Goal: Transaction & Acquisition: Download file/media

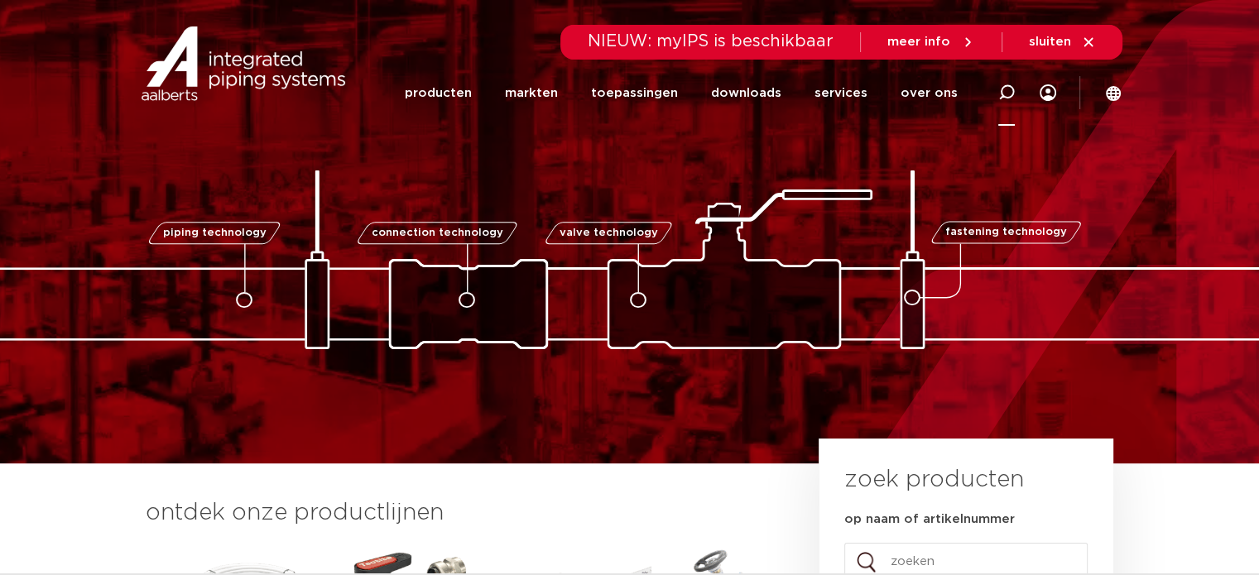
click at [997, 89] on div at bounding box center [1006, 93] width 66 height 68
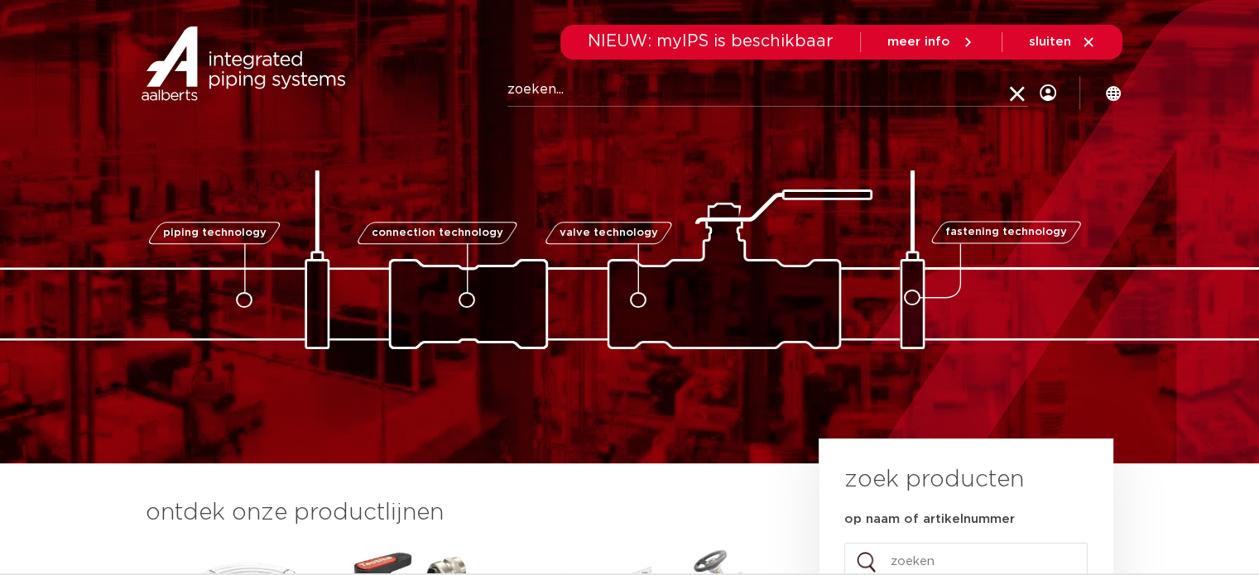
paste input "0201251"
type input "0201251"
click button "Zoeken" at bounding box center [0, 0] width 0 height 0
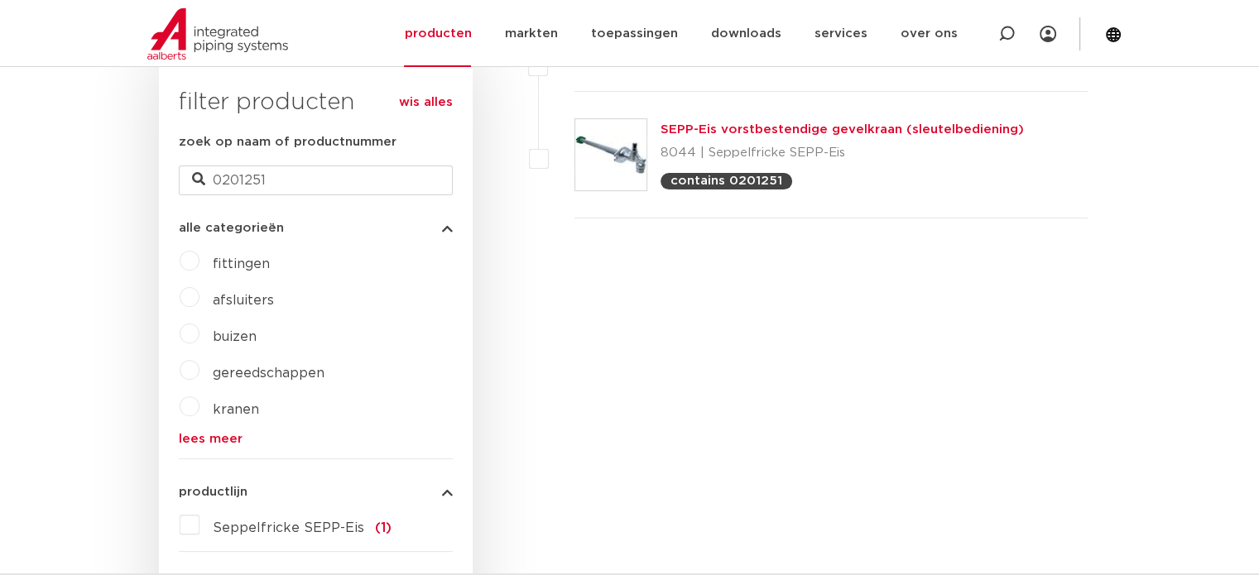
scroll to position [331, 0]
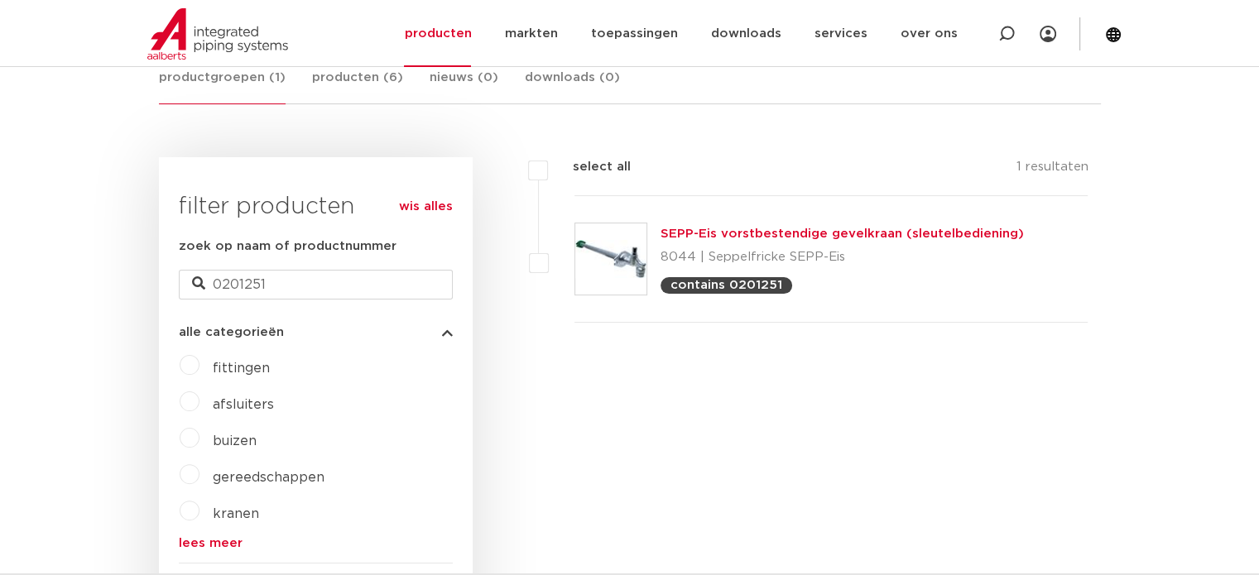
click at [739, 232] on link "SEPP-Eis vorstbestendige gevelkraan (sleutelbediening)" at bounding box center [842, 234] width 363 height 12
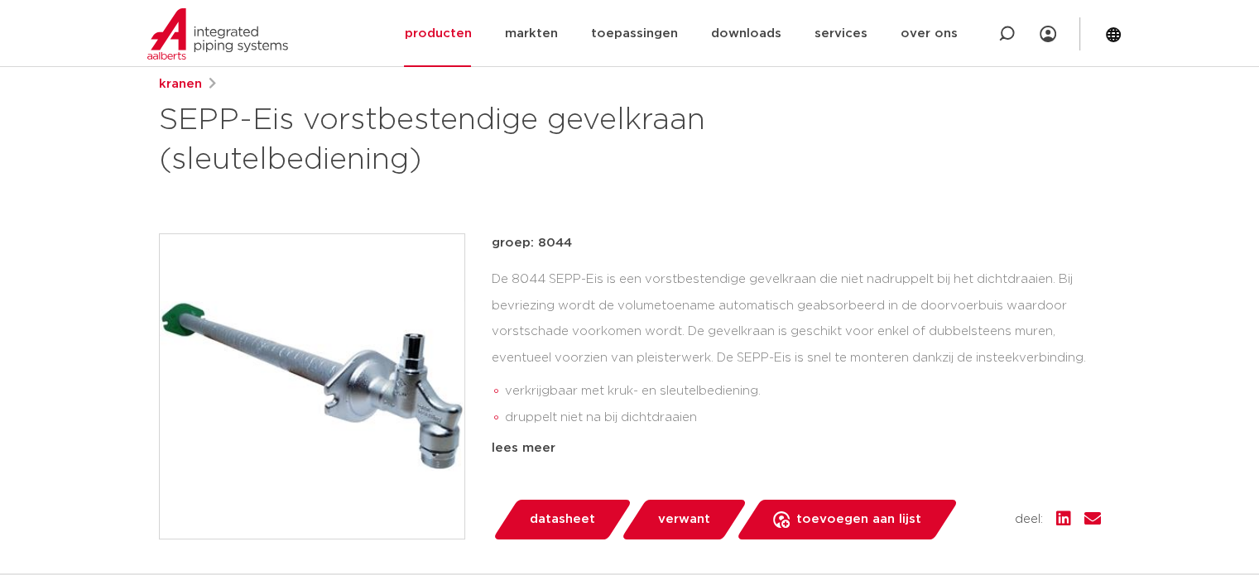
scroll to position [414, 0]
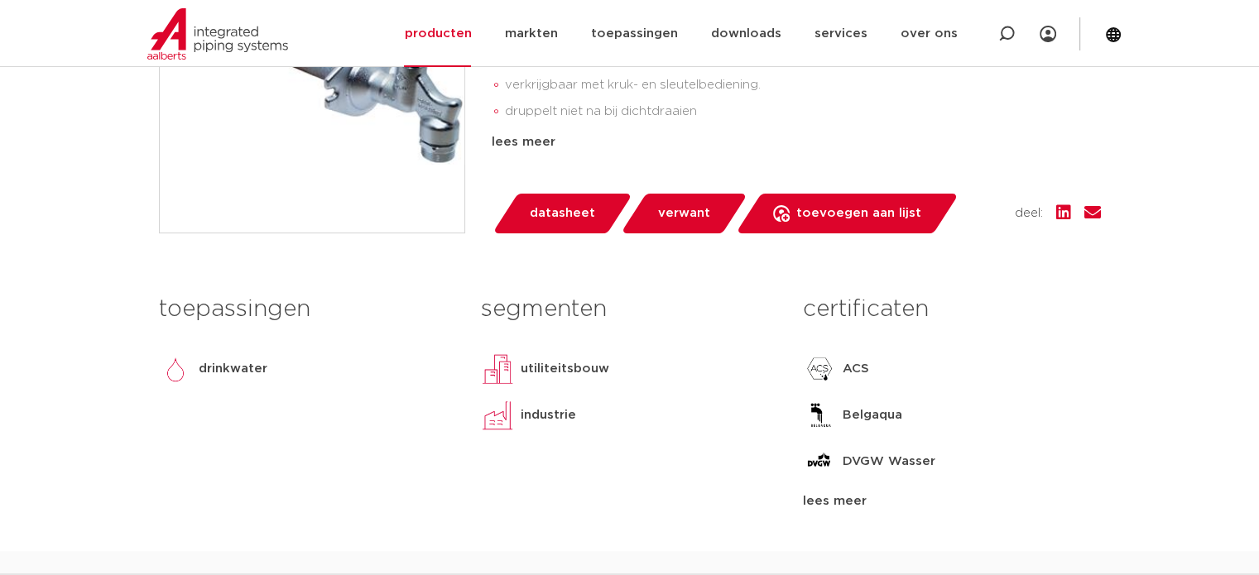
click at [678, 223] on span "verwant" at bounding box center [684, 213] width 52 height 26
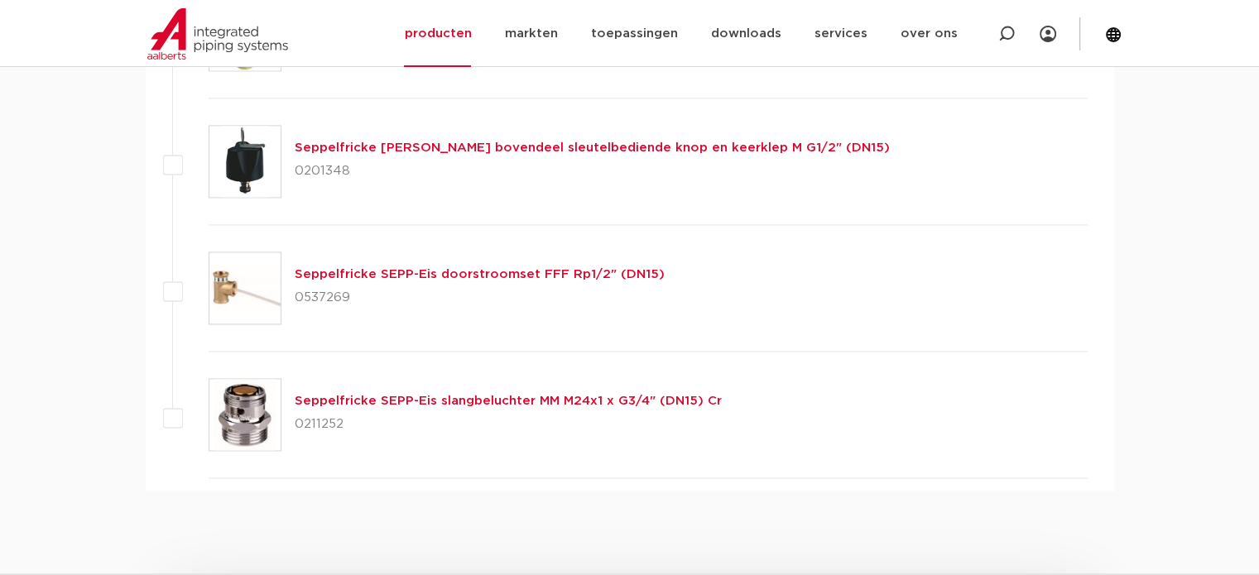
scroll to position [2401, 0]
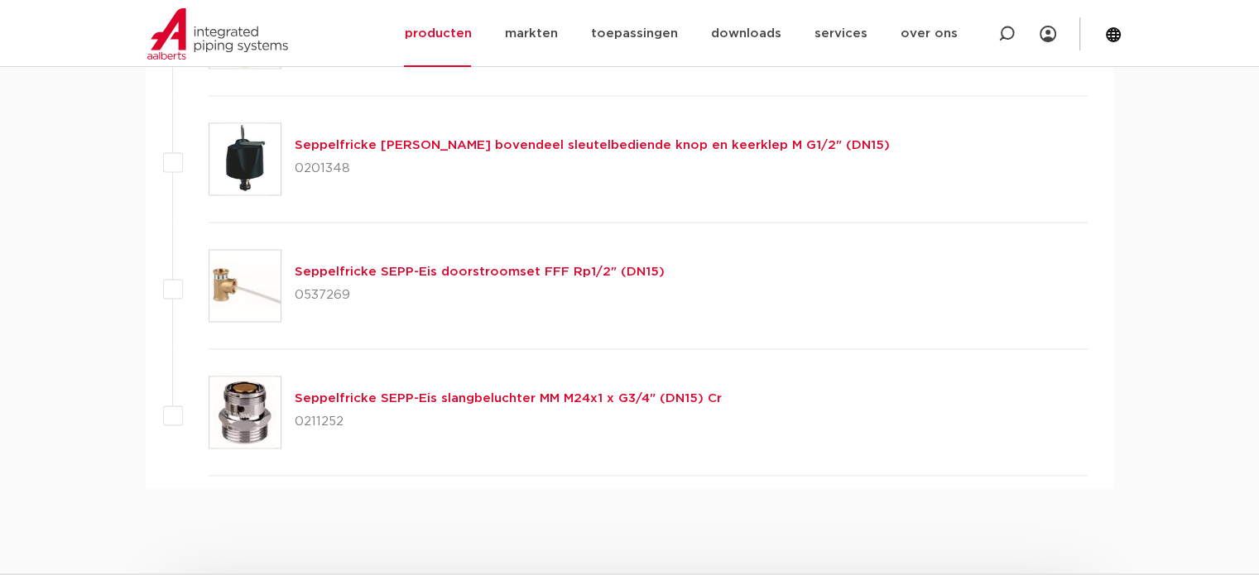
drag, startPoint x: 295, startPoint y: 164, endPoint x: 395, endPoint y: 163, distance: 100.2
click at [395, 163] on p "0201348" at bounding box center [592, 169] width 595 height 26
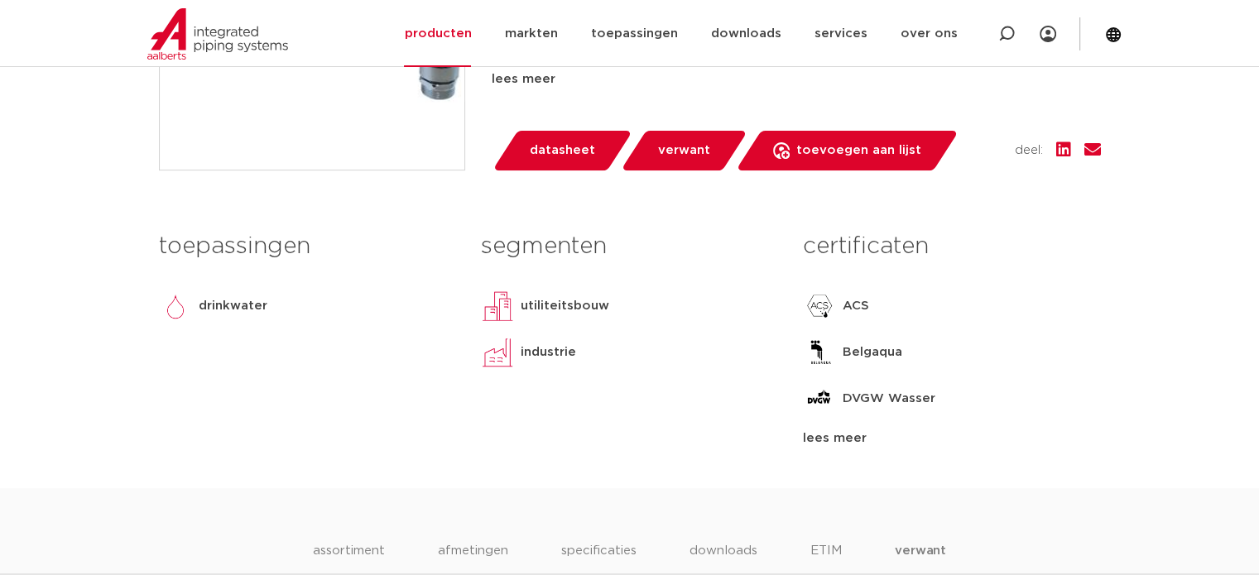
scroll to position [825, 0]
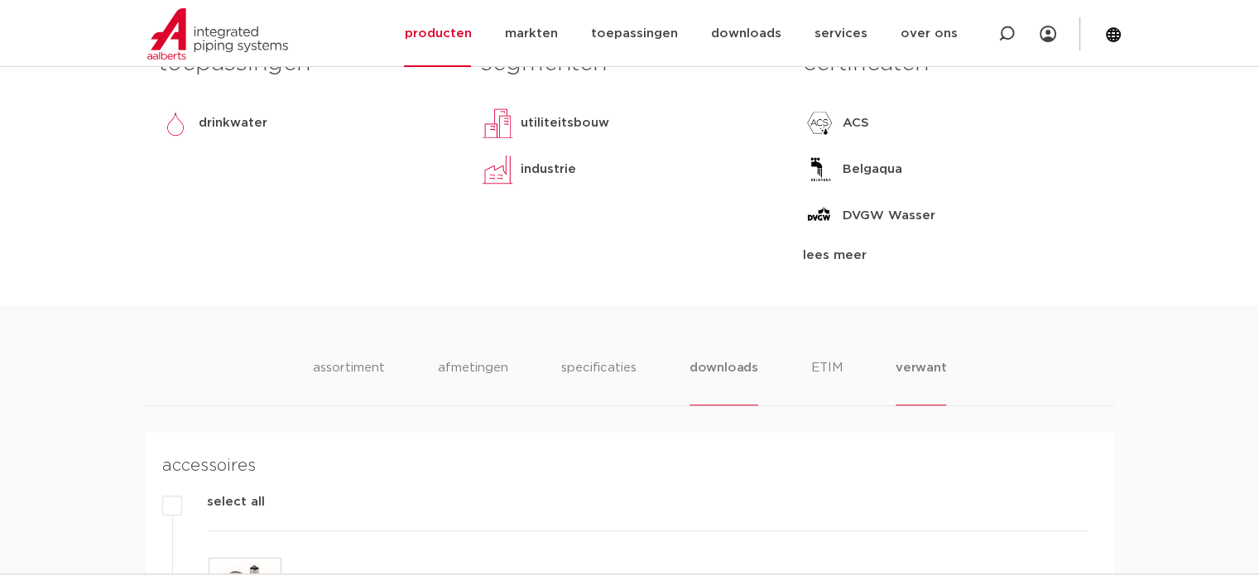
click at [728, 379] on li "downloads" at bounding box center [724, 381] width 69 height 47
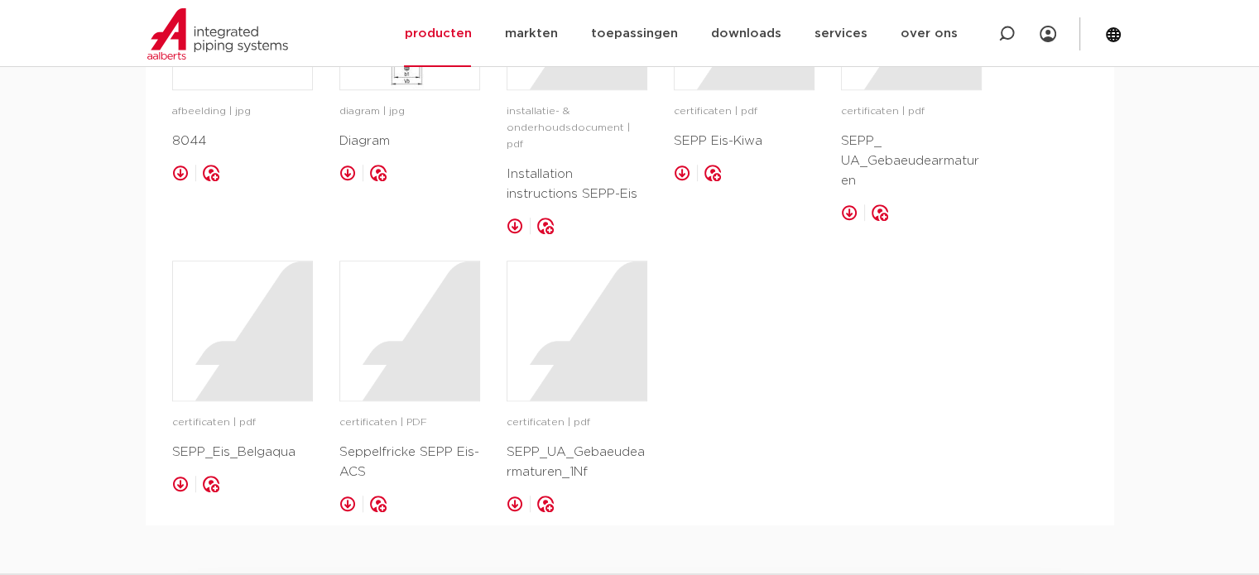
scroll to position [1239, 0]
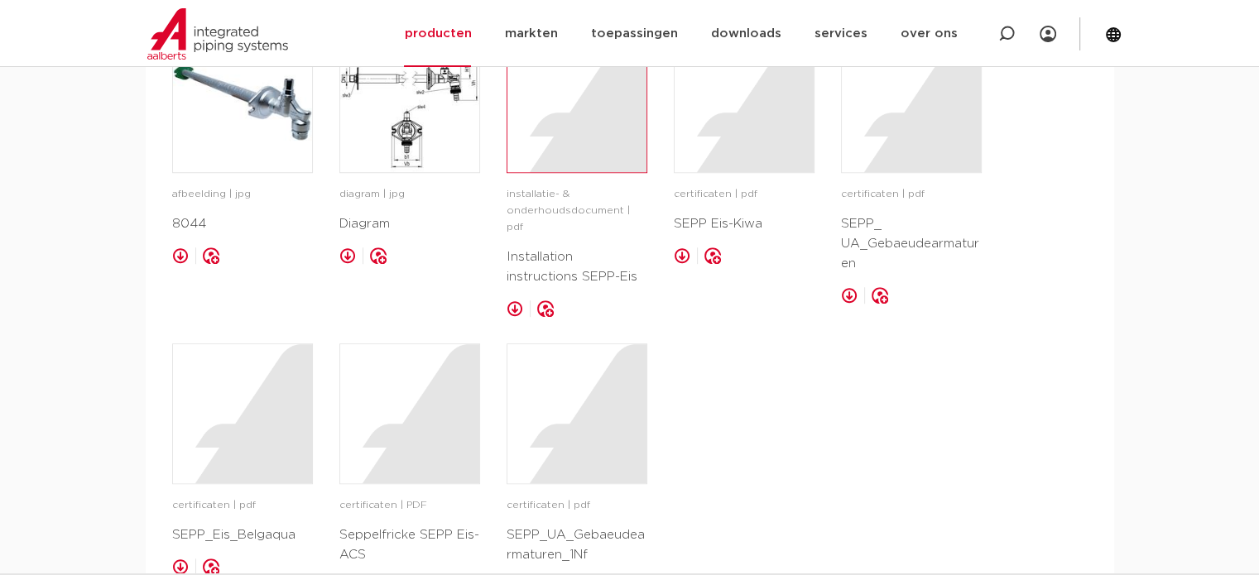
click at [589, 137] on div at bounding box center [576, 102] width 139 height 139
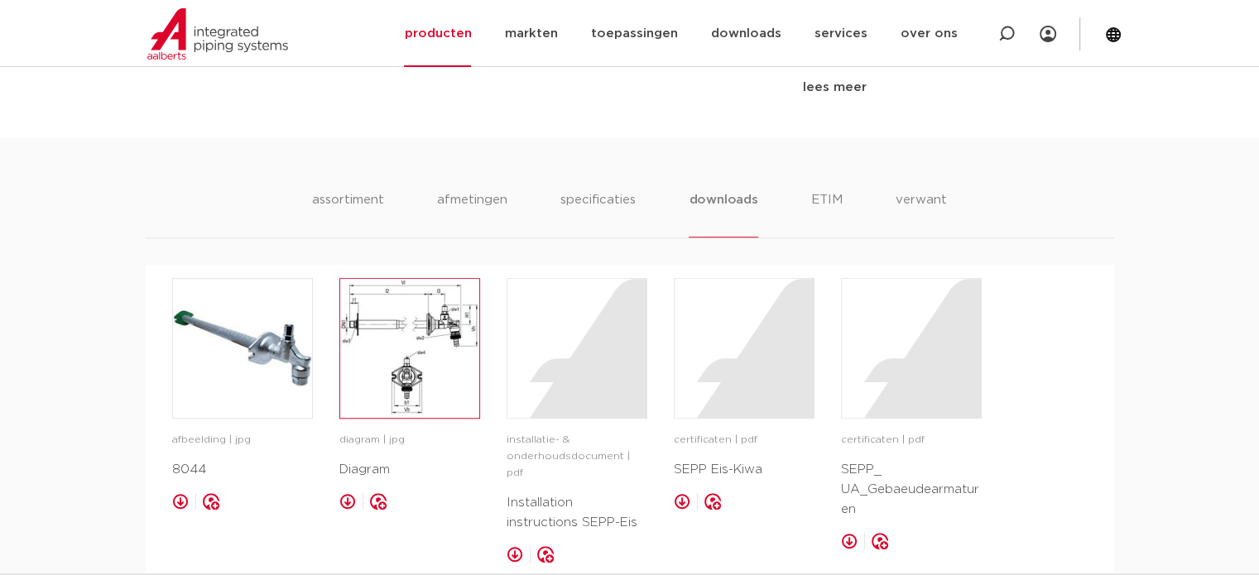
scroll to position [579, 0]
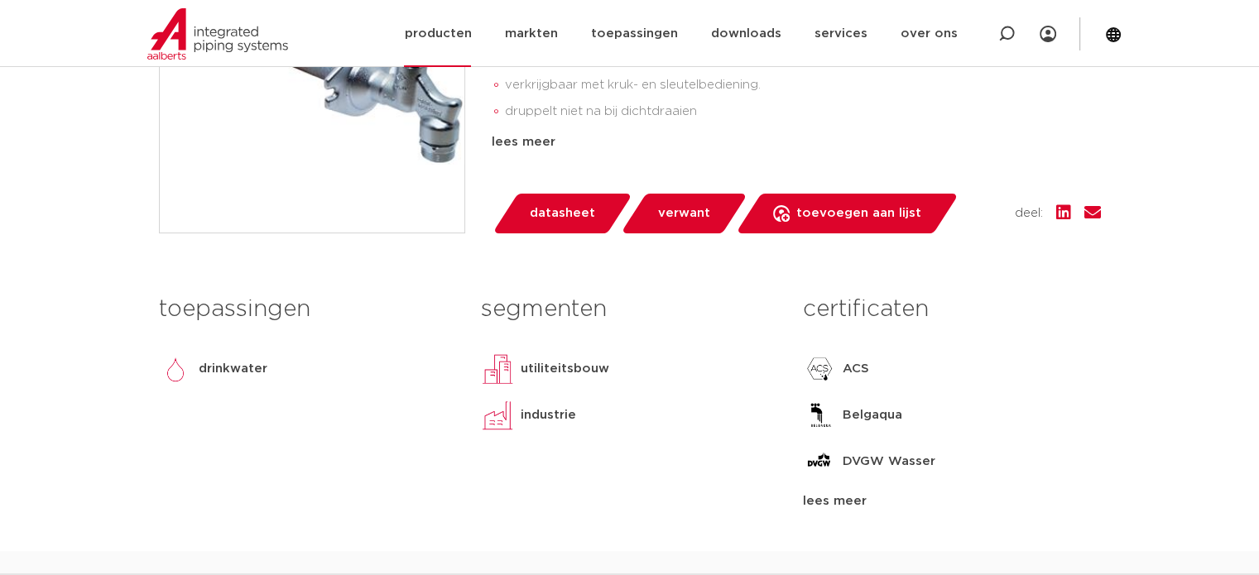
drag, startPoint x: 176, startPoint y: 25, endPoint x: 192, endPoint y: 1, distance: 28.7
click at [177, 26] on img at bounding box center [217, 33] width 141 height 51
